Goal: Task Accomplishment & Management: Use online tool/utility

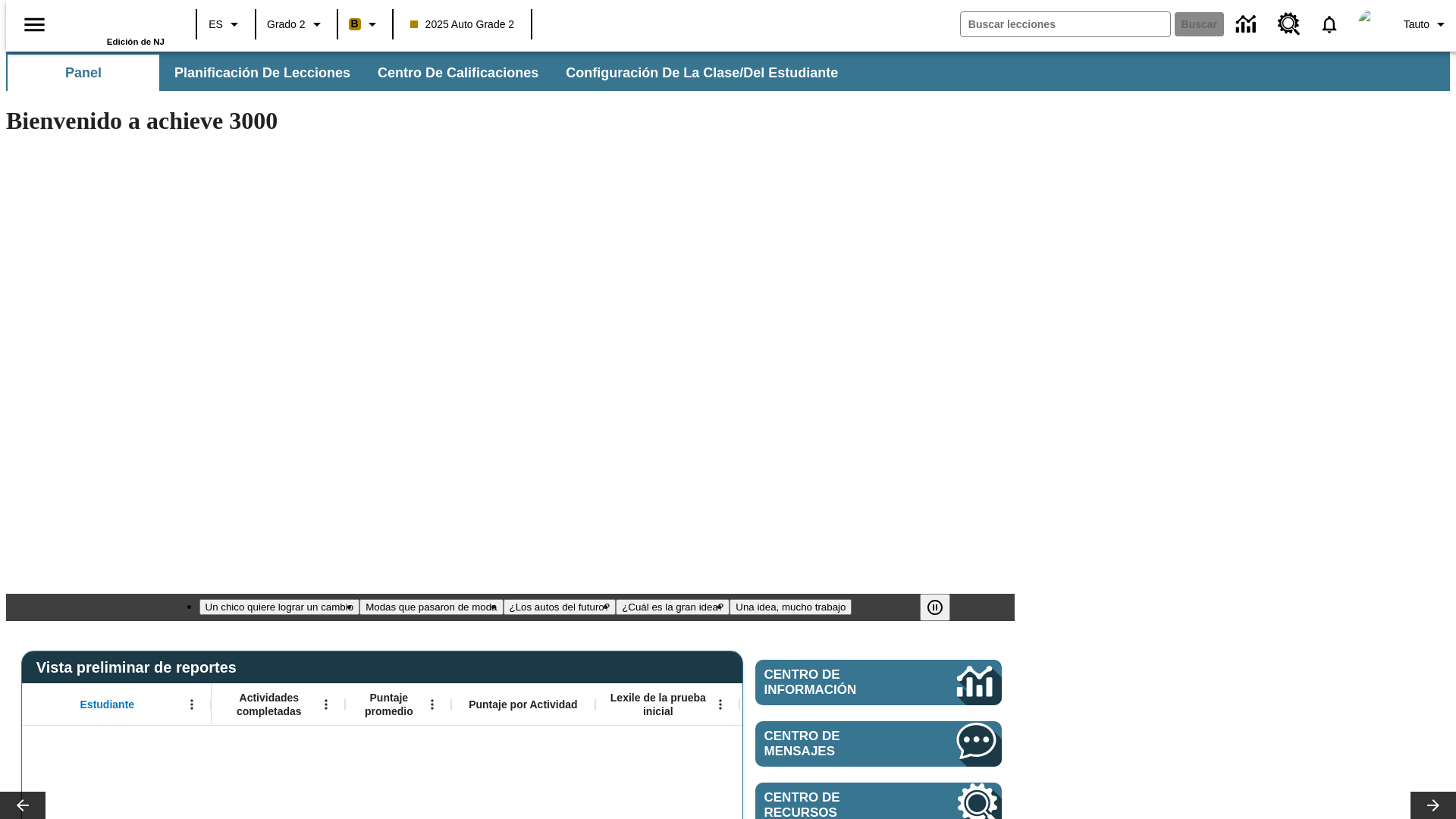
type input "-1"
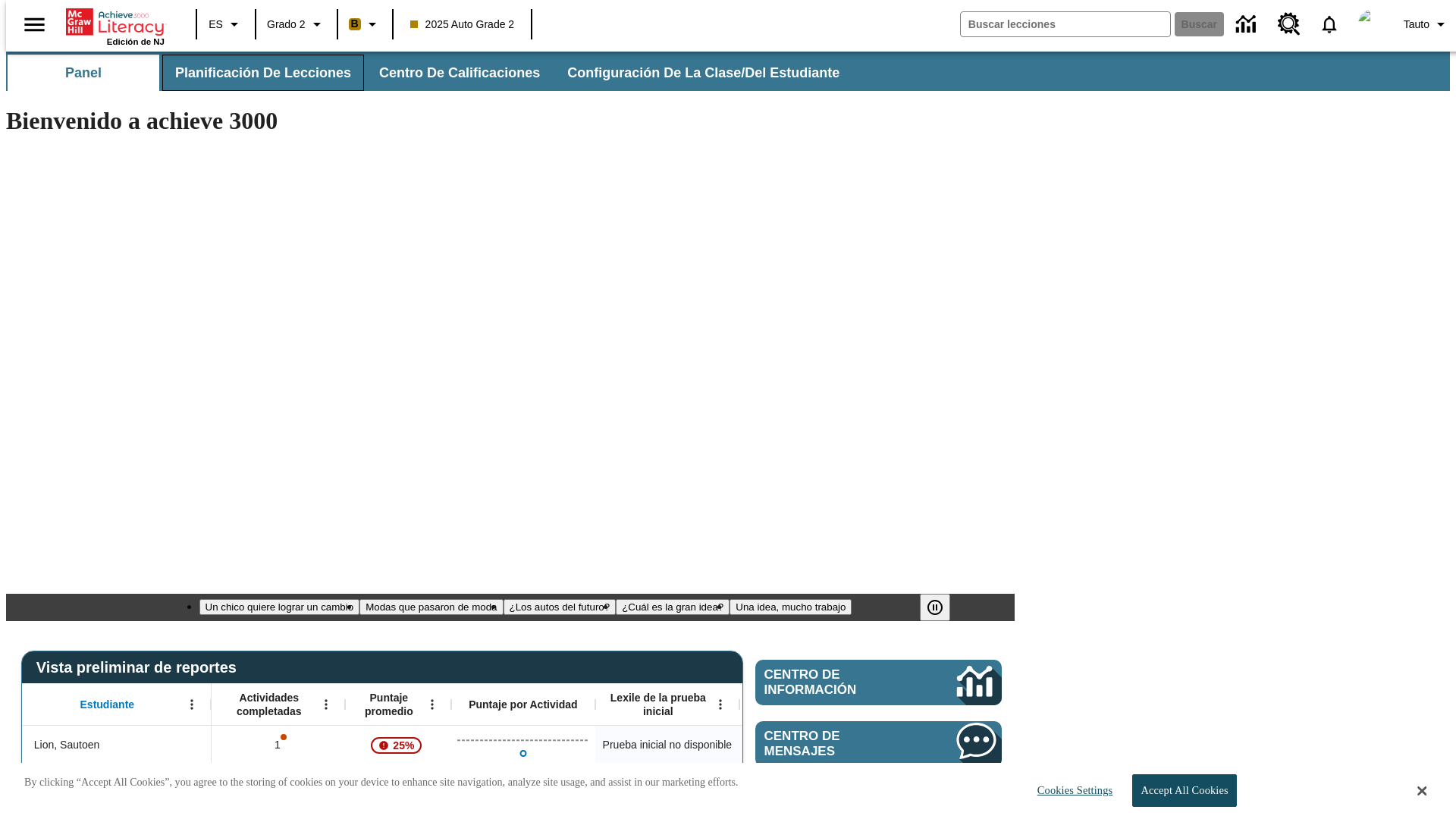
click at [254, 73] on span "Planificación de lecciones" at bounding box center [263, 73] width 176 height 18
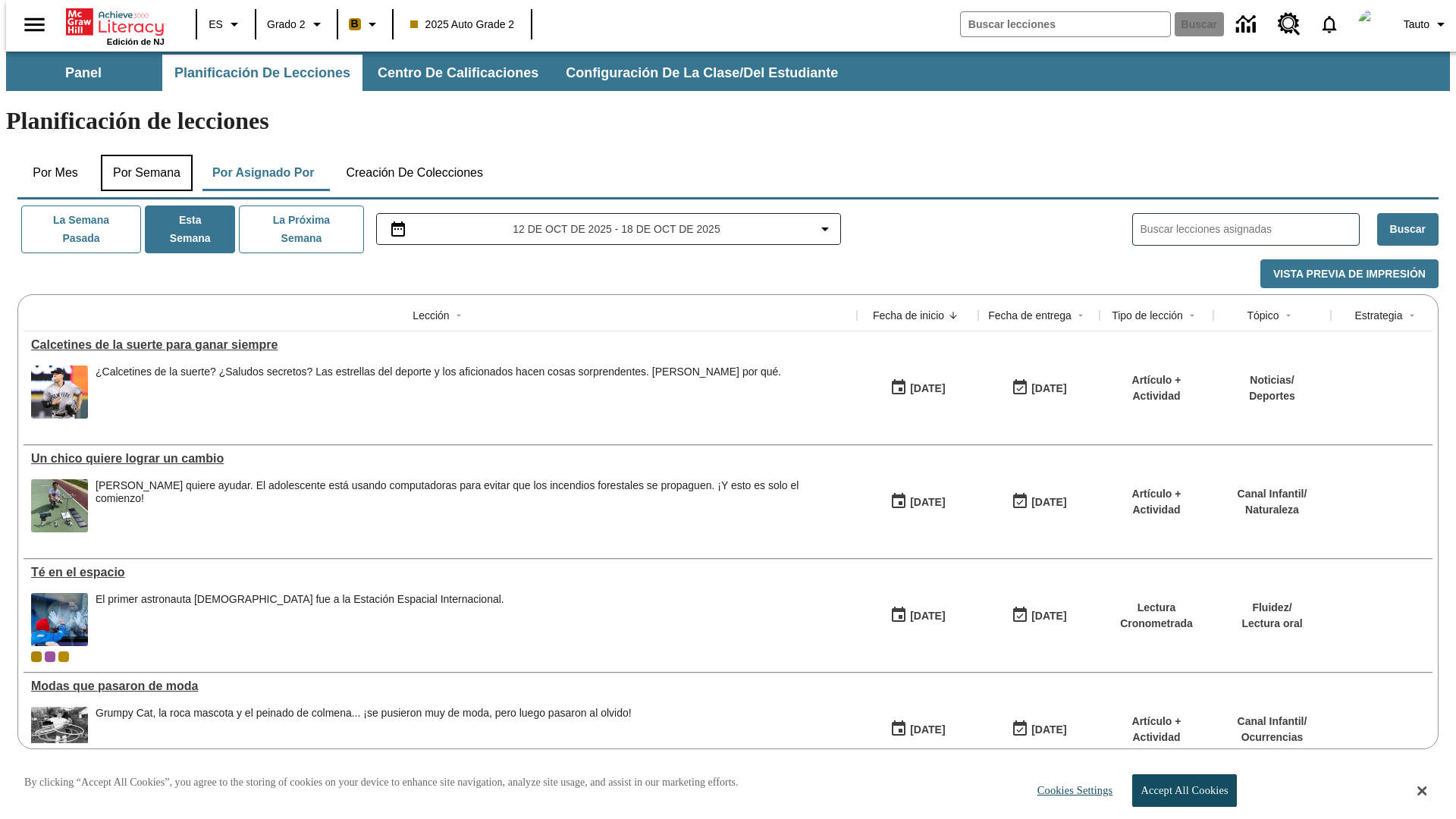
click at [142, 155] on button "Por semana" at bounding box center [147, 172] width 91 height 36
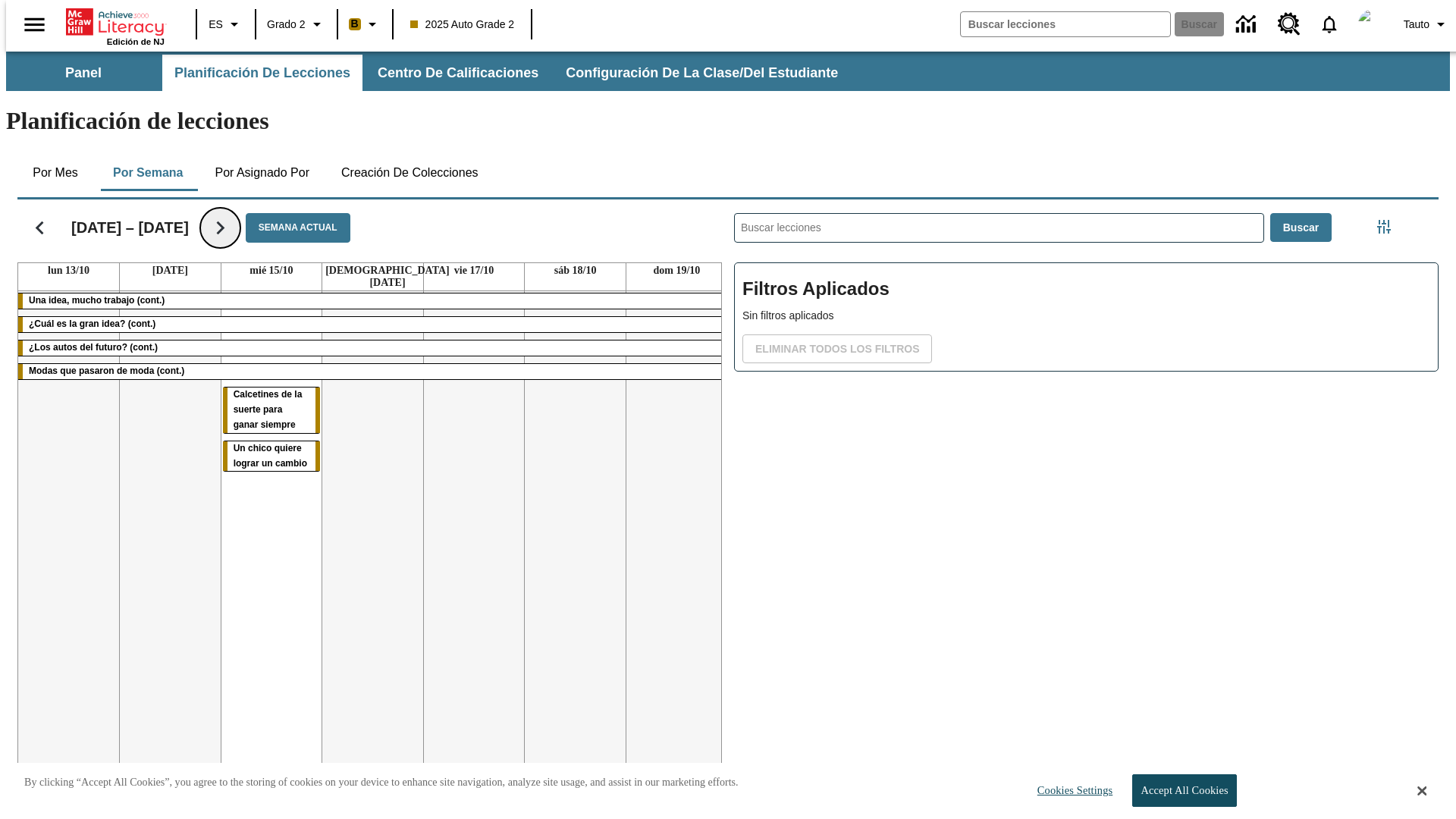
click at [209, 215] on icon "Seguir" at bounding box center [220, 228] width 26 height 26
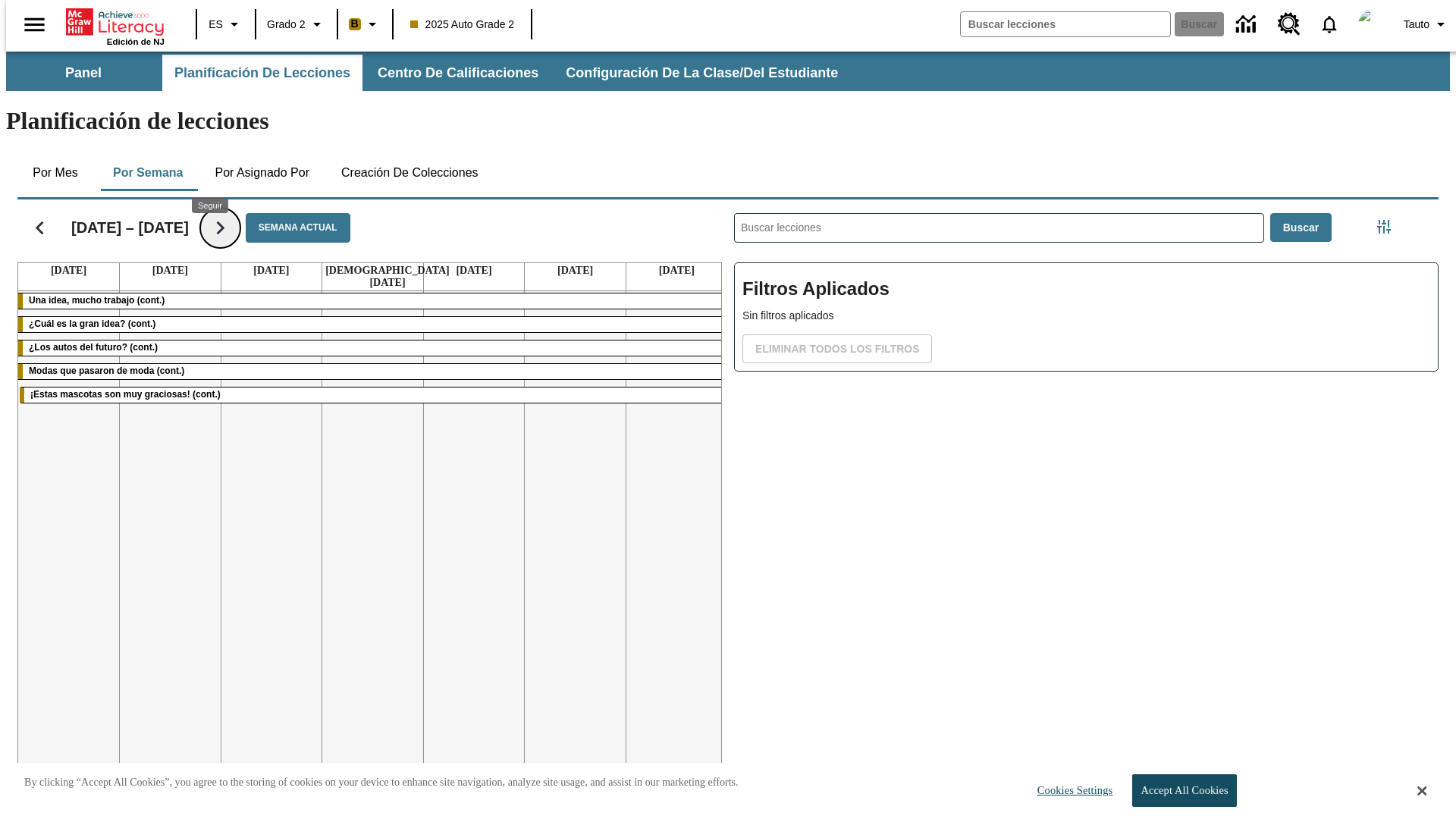
click at [209, 215] on icon "Seguir" at bounding box center [220, 228] width 26 height 26
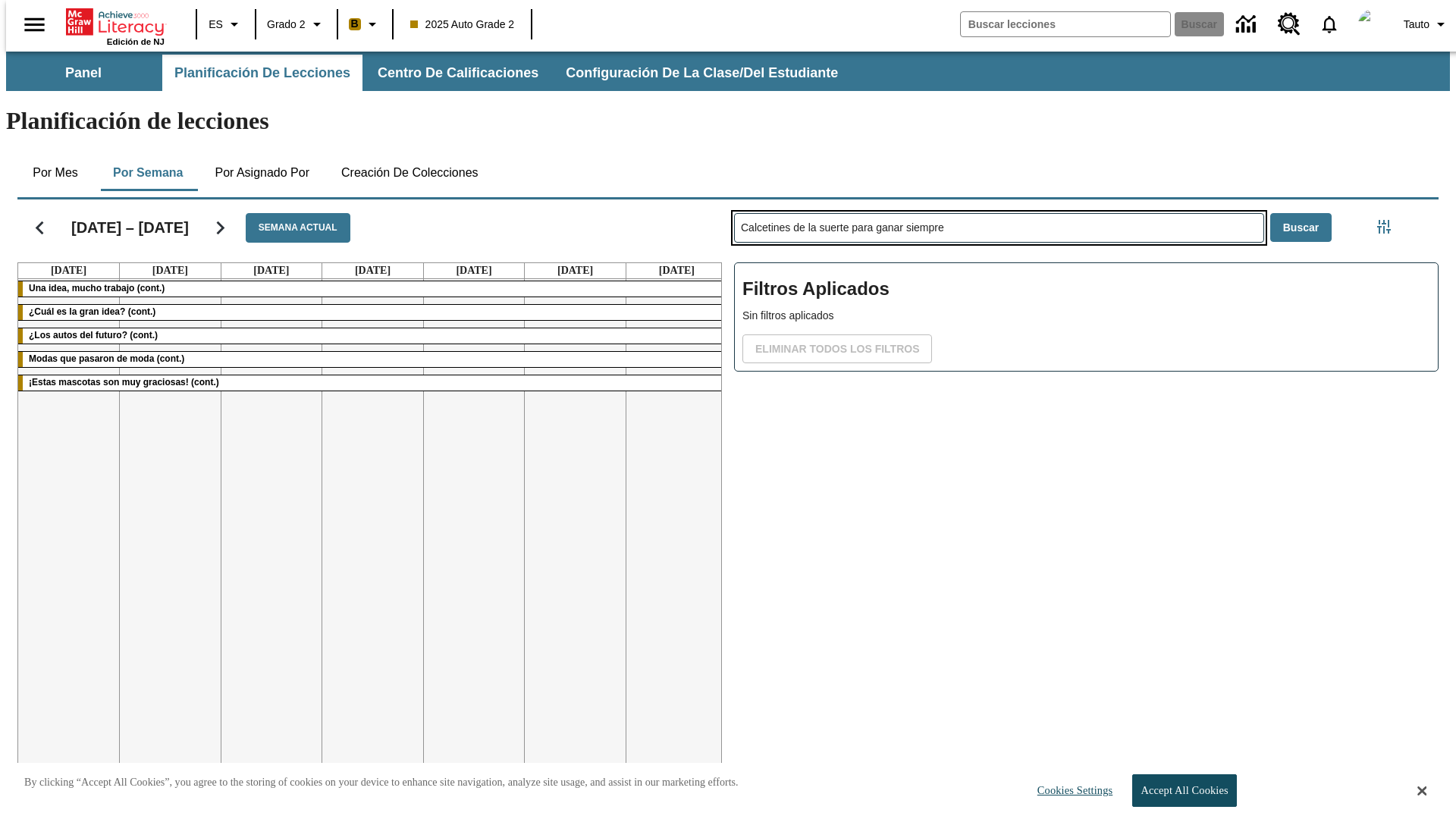
type input "Calcetines de la suerte para ganar siempre"
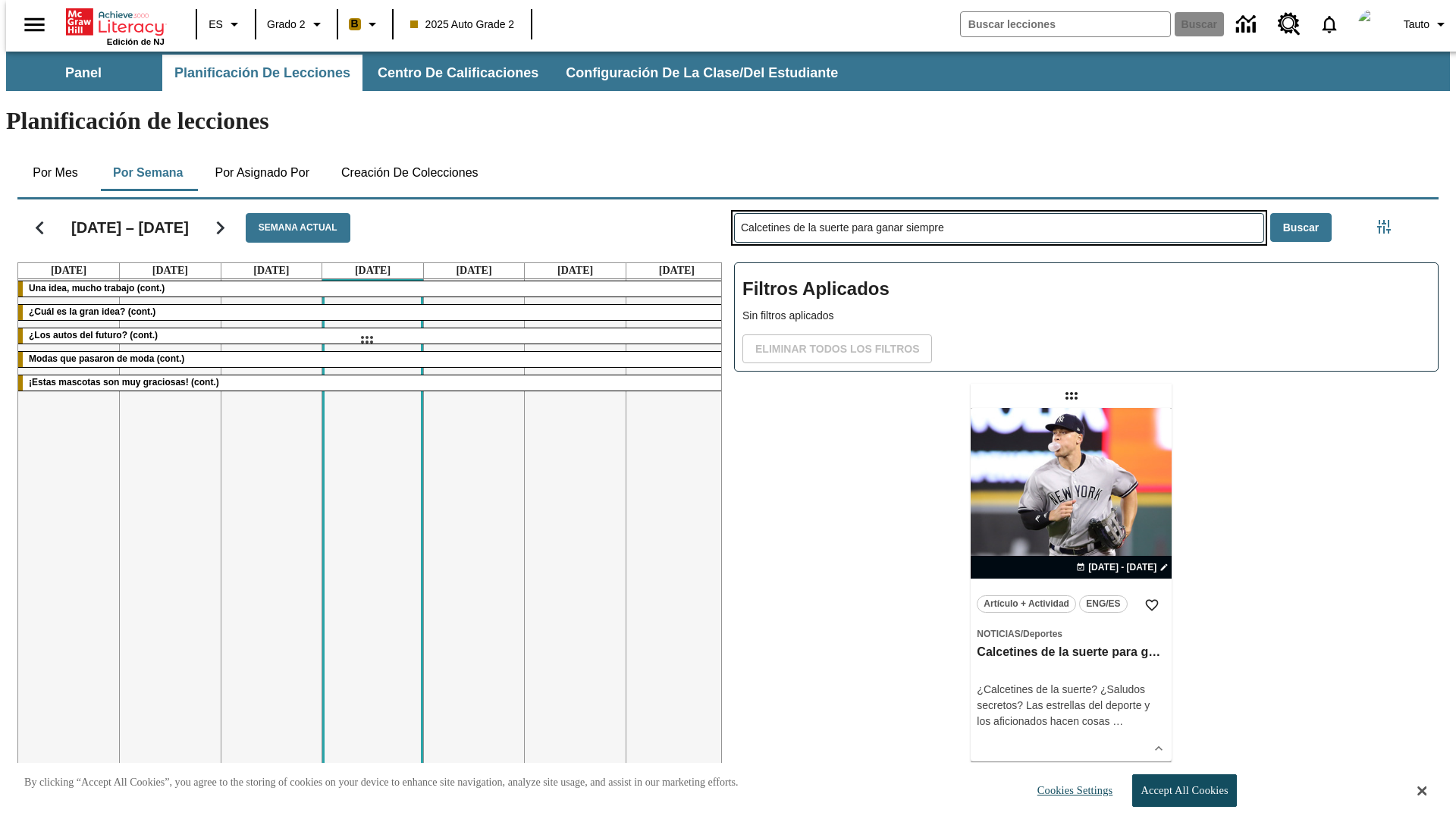
drag, startPoint x: 1073, startPoint y: 336, endPoint x: 366, endPoint y: 340, distance: 707.0
click at [366, 340] on div "[DATE] – [DATE] Semana actual [DATE] [DATE] [DATE] [DATE] [DATE] [DATE] [DATE] …" at bounding box center [721, 491] width 1433 height 596
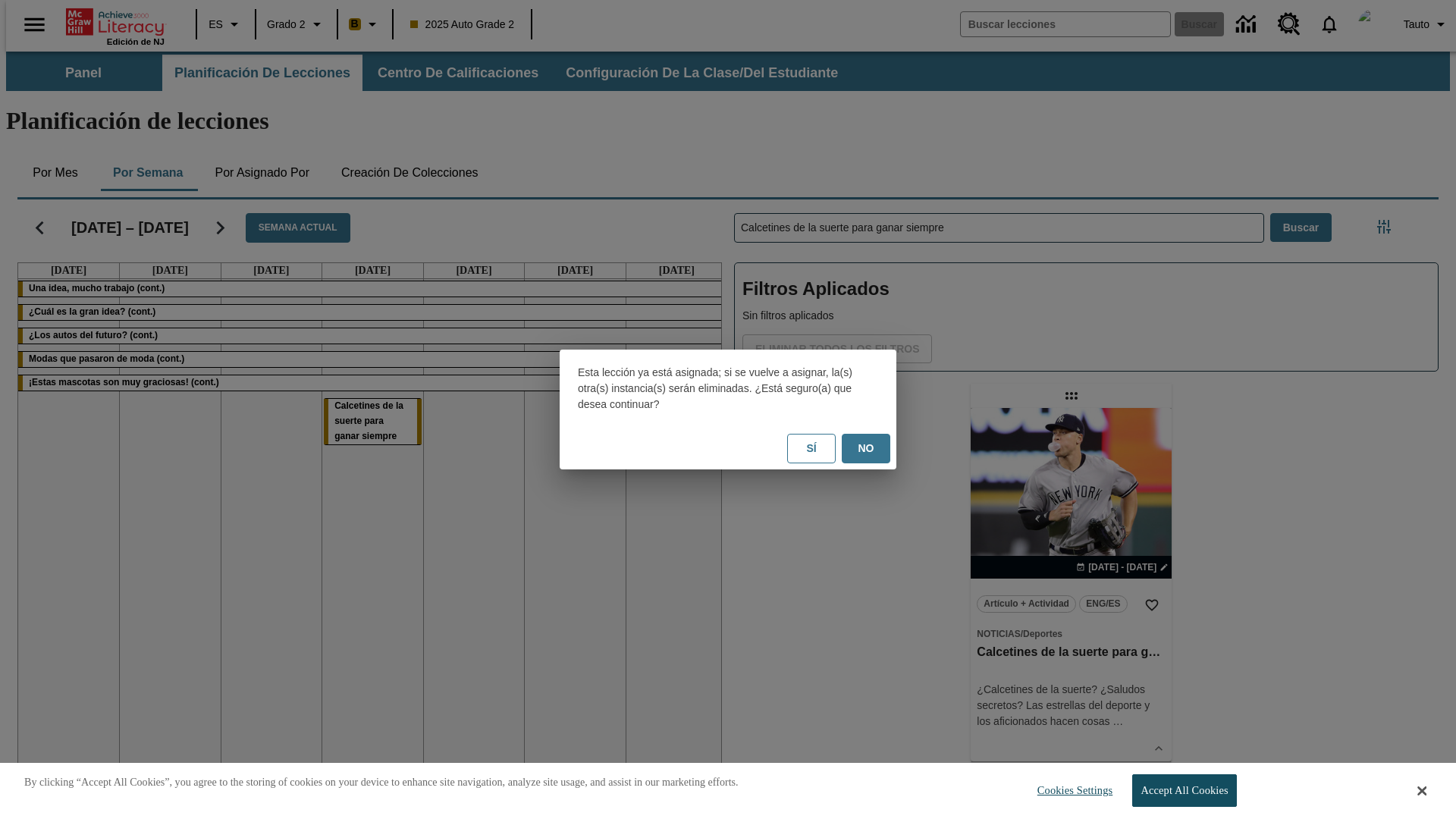
click at [867, 449] on button "No" at bounding box center [866, 449] width 48 height 30
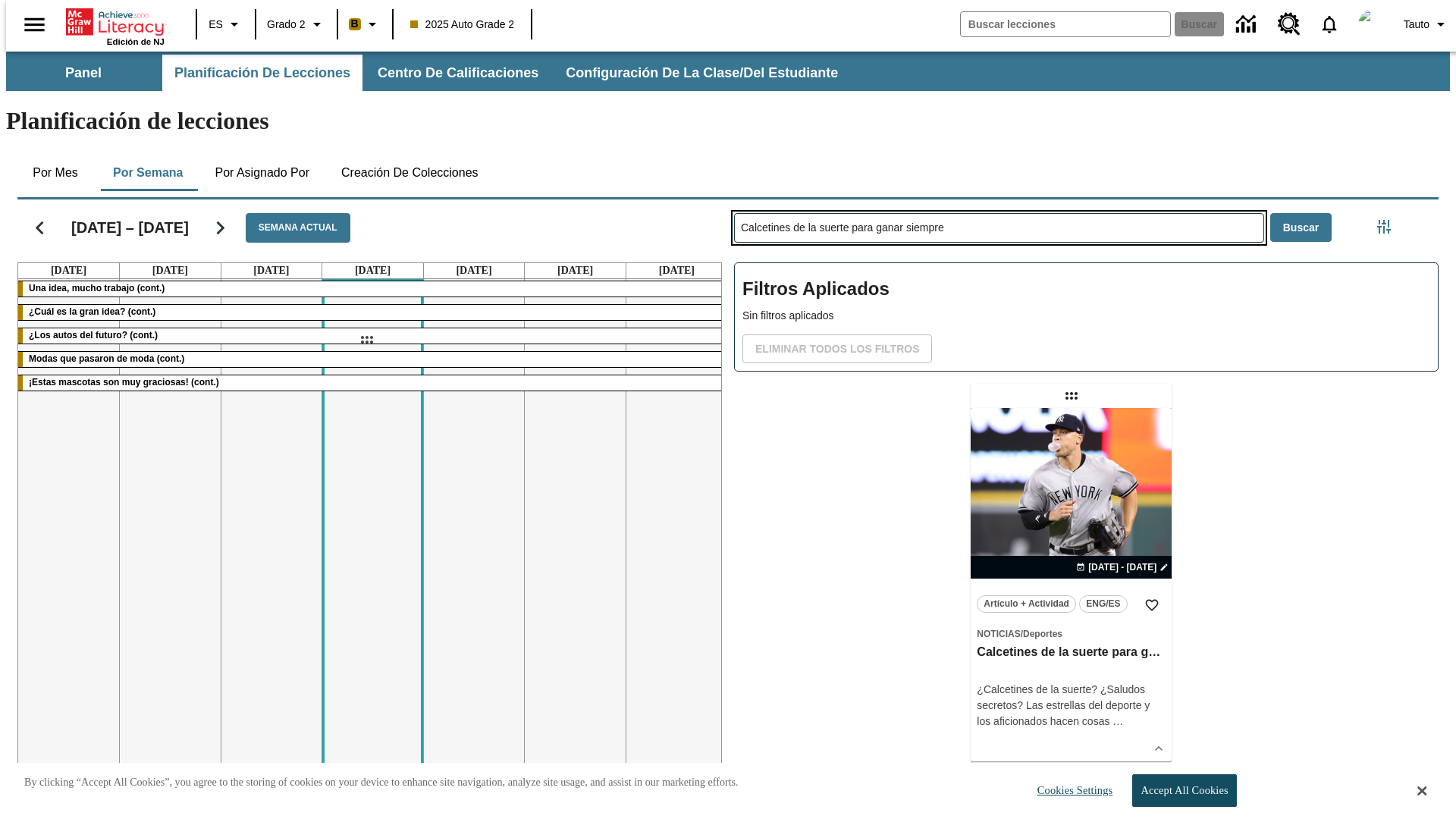
drag, startPoint x: 1073, startPoint y: 336, endPoint x: 366, endPoint y: 340, distance: 707.0
click at [366, 340] on div "[DATE] – [DATE] Semana actual [DATE] [DATE] [DATE] [DATE] [DATE] [DATE] [DATE] …" at bounding box center [721, 491] width 1433 height 596
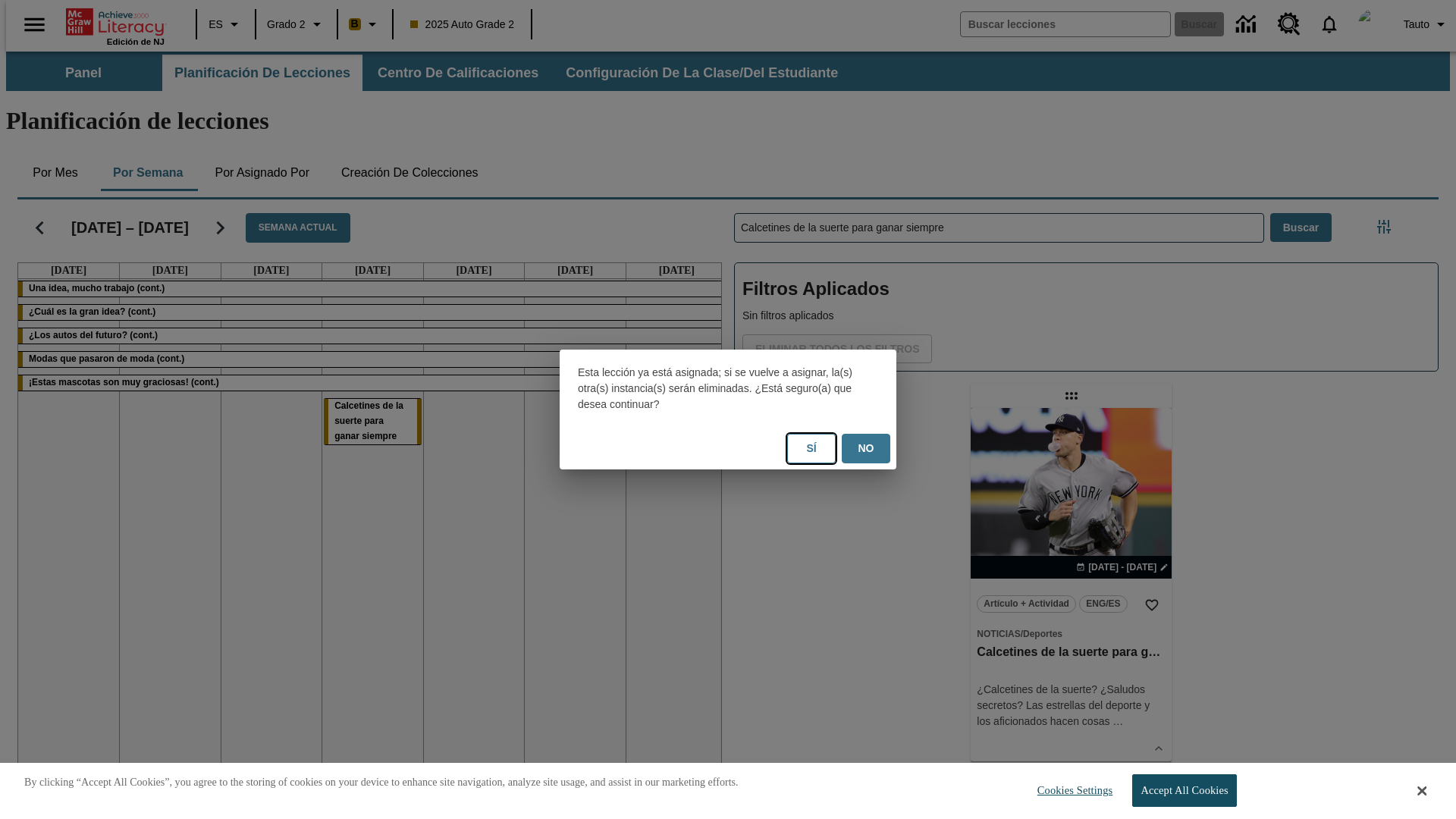
click at [811, 449] on button "Sí" at bounding box center [811, 449] width 48 height 30
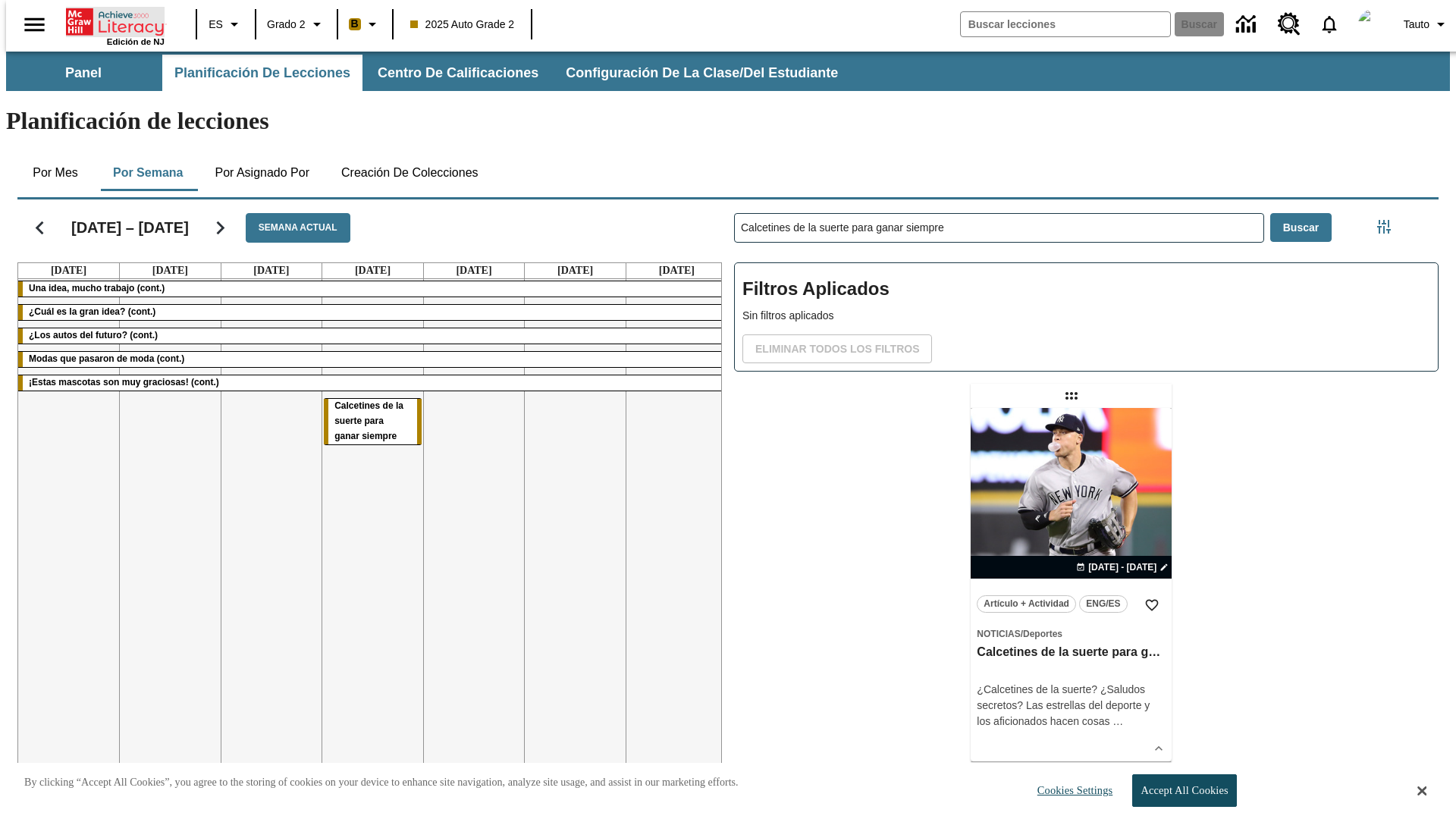
click at [109, 20] on icon "Portada" at bounding box center [116, 22] width 101 height 30
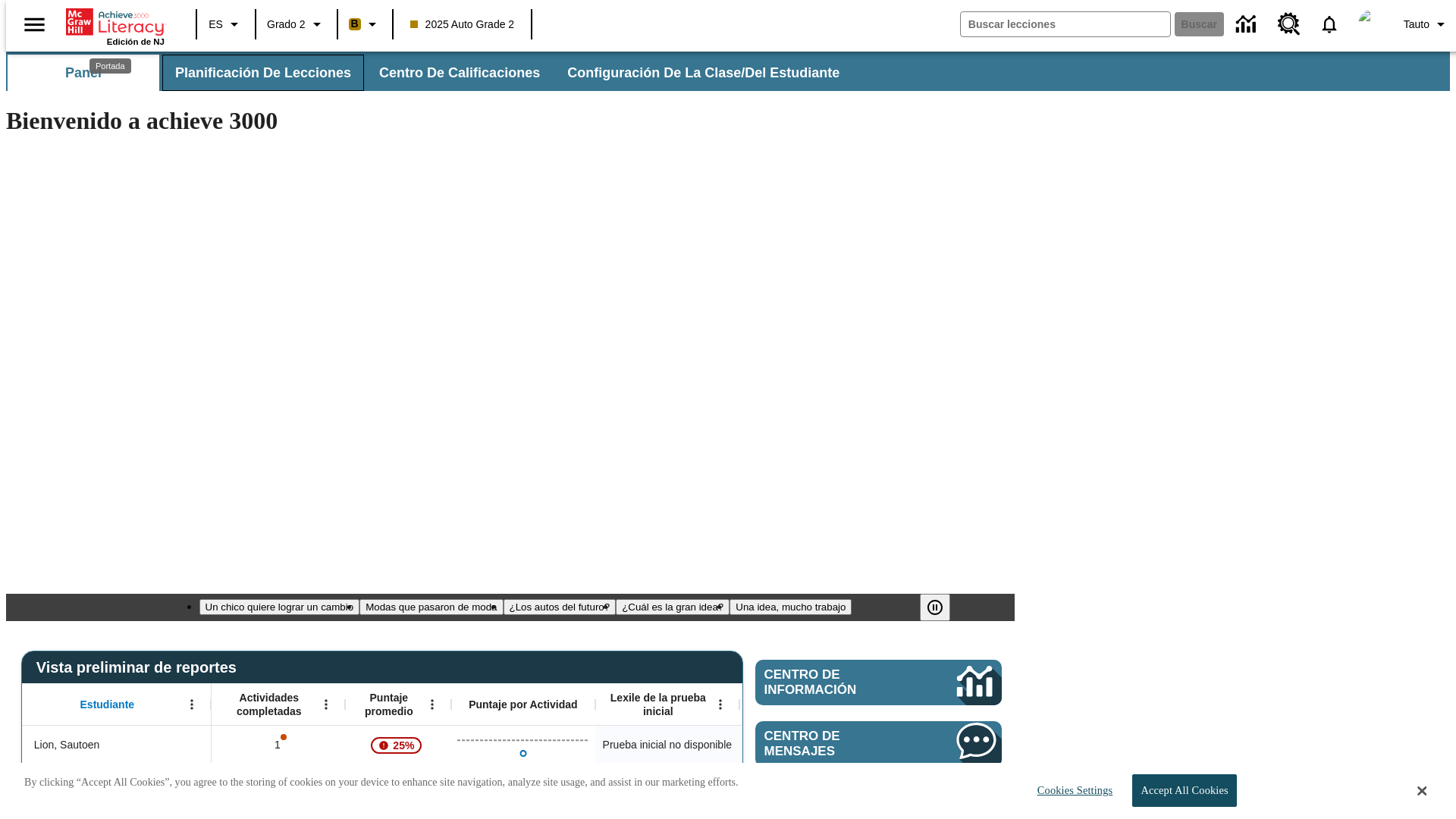
click at [254, 73] on span "Planificación de lecciones" at bounding box center [263, 73] width 176 height 18
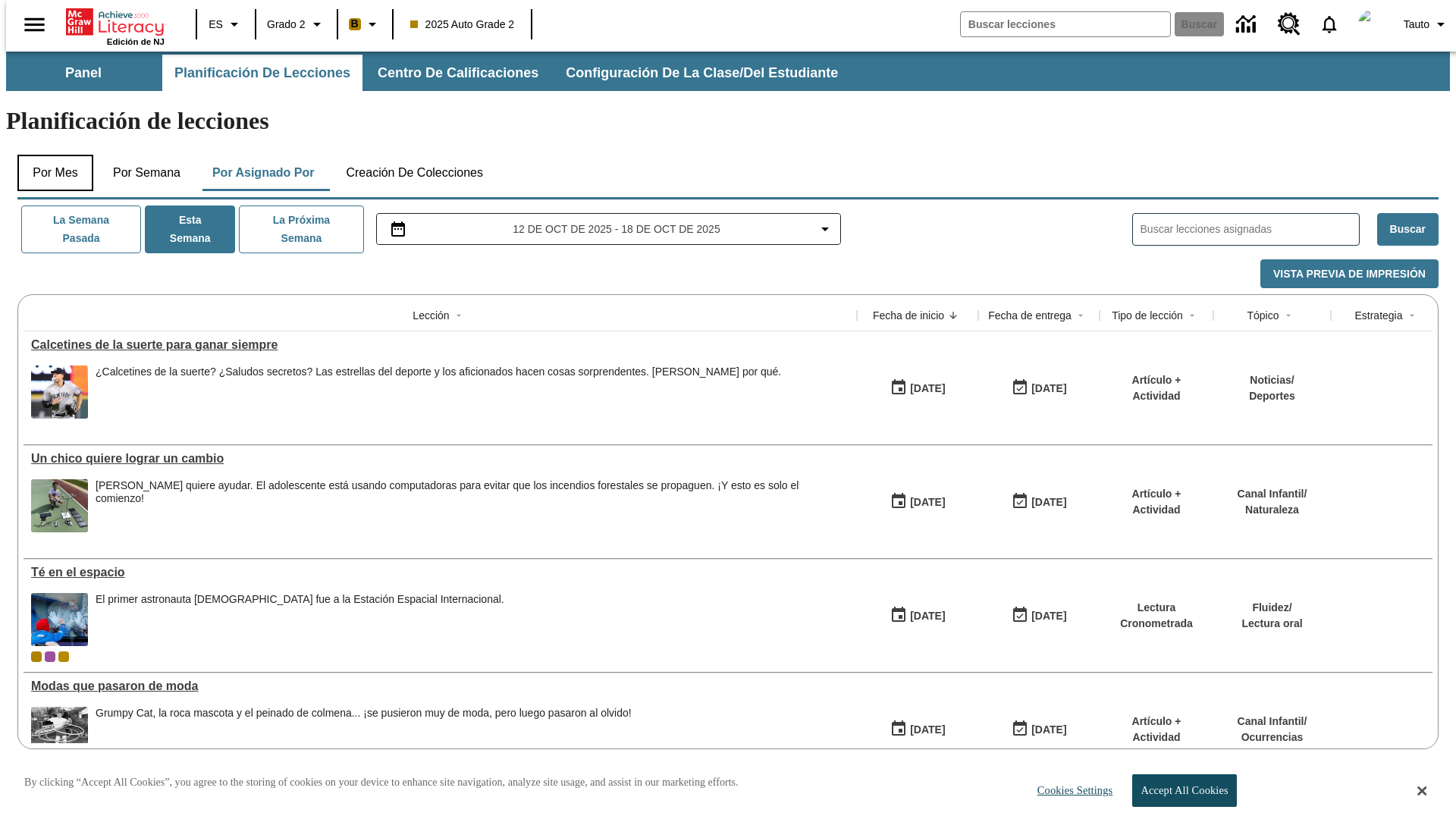
click at [49, 155] on button "Por mes" at bounding box center [55, 172] width 76 height 36
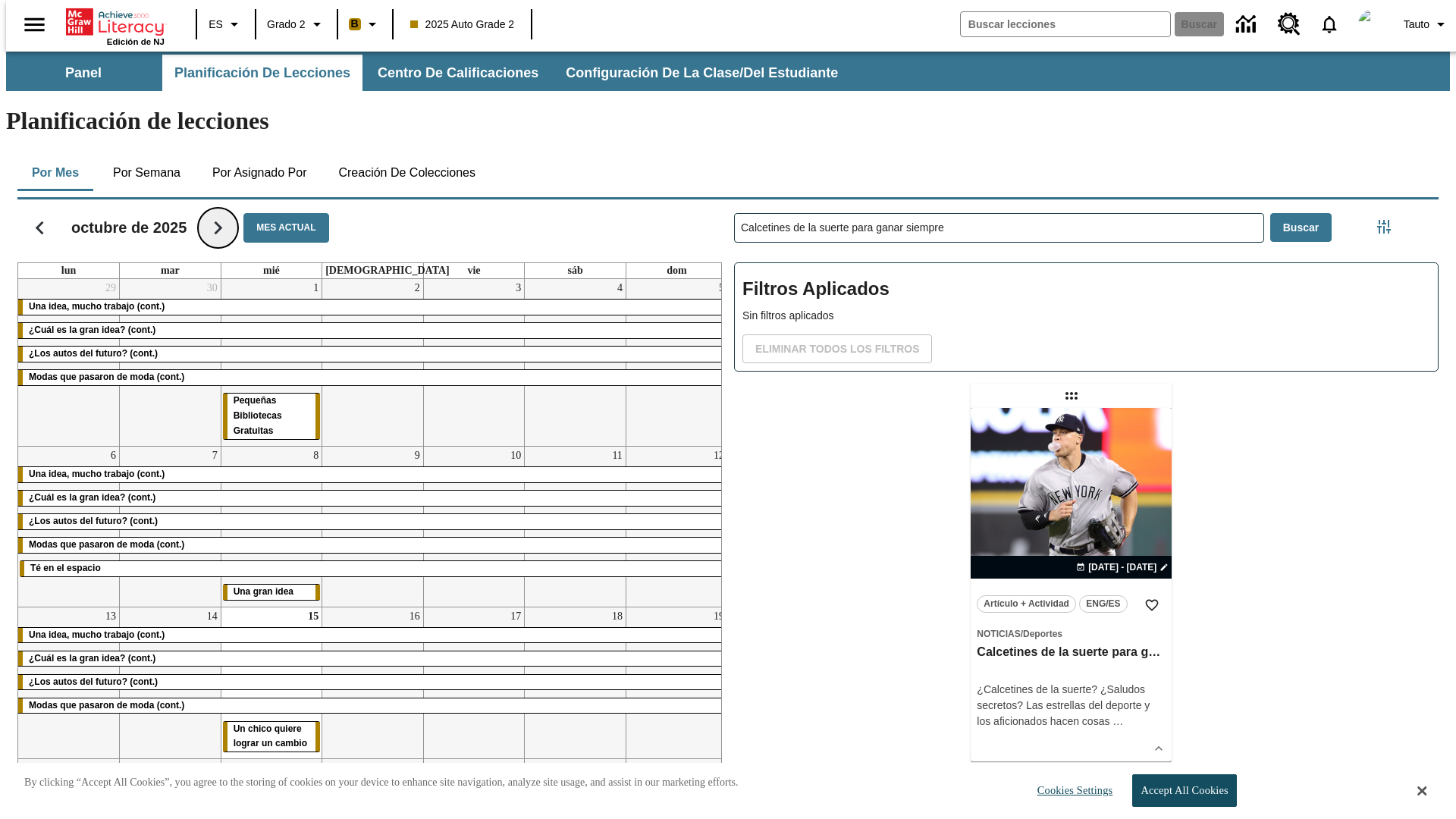
click at [216, 215] on icon "Seguir" at bounding box center [218, 228] width 26 height 26
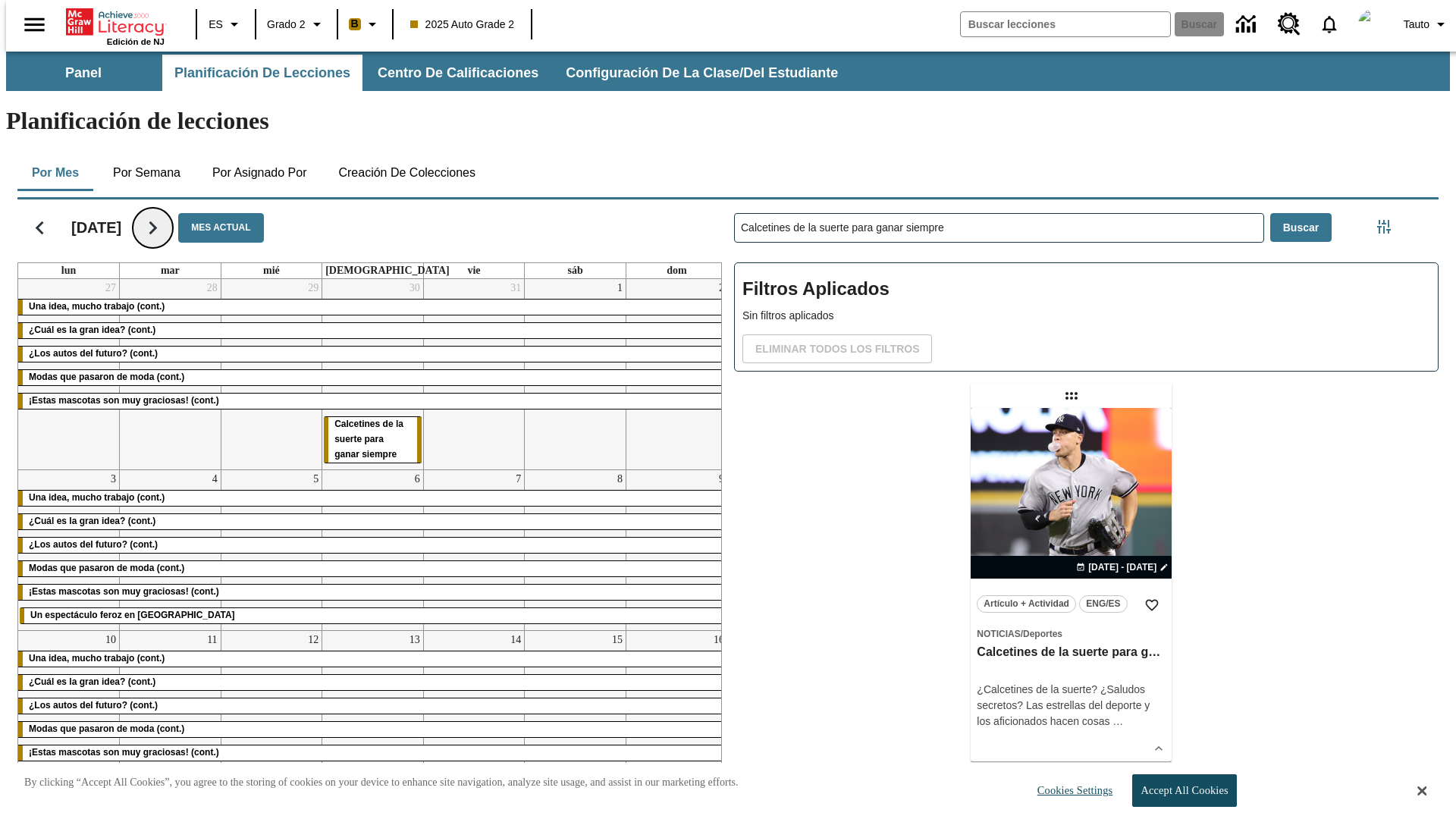
click at [166, 215] on icon "Seguir" at bounding box center [153, 228] width 26 height 26
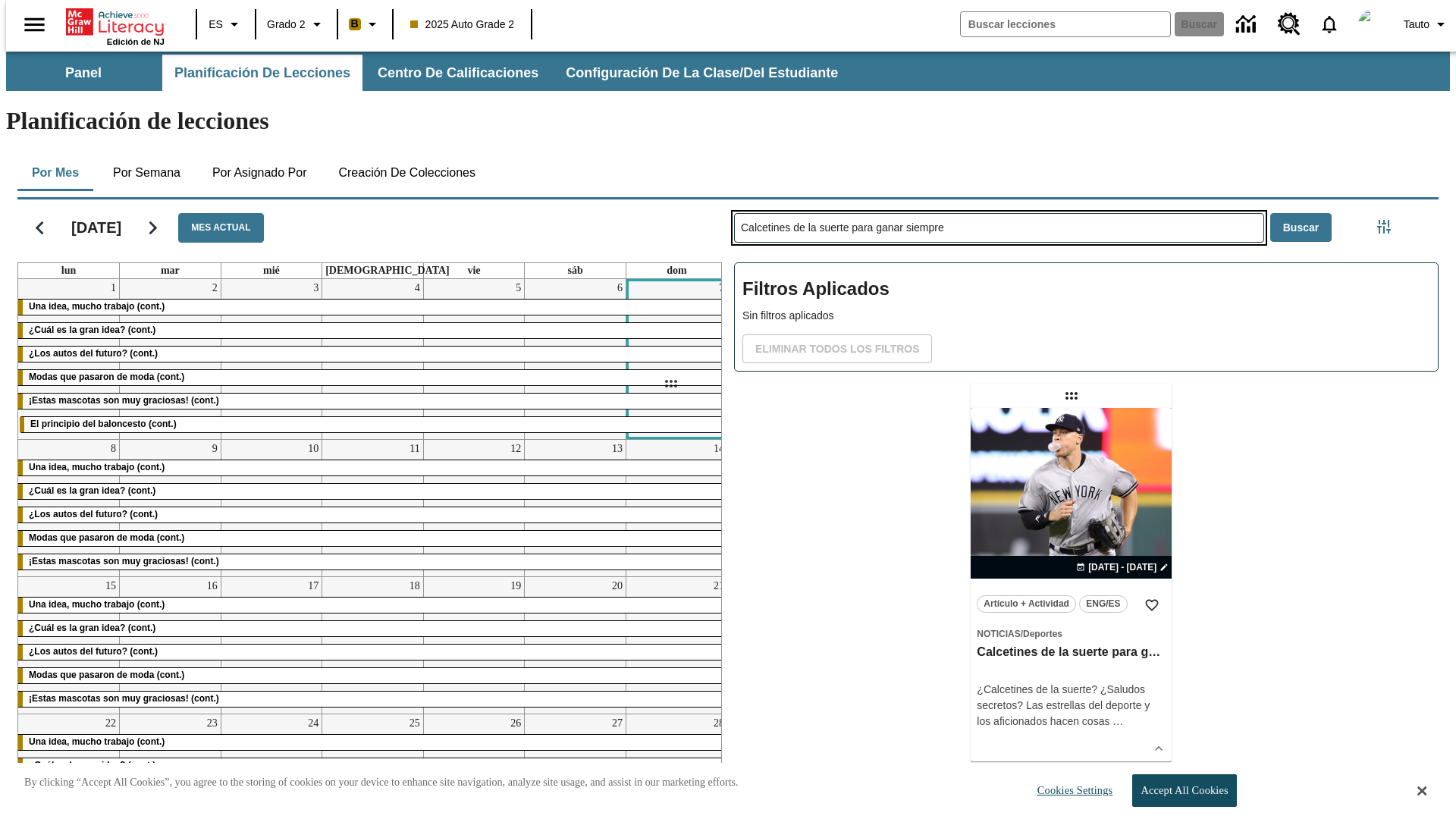
drag, startPoint x: 1073, startPoint y: 336, endPoint x: 670, endPoint y: 384, distance: 405.8
click at [670, 384] on div "[DATE] Mes actual lun mar mié jue vie sáb dom 1 Una idea, mucho trabajo (cont.)…" at bounding box center [721, 491] width 1433 height 596
